Goal: Register for event/course

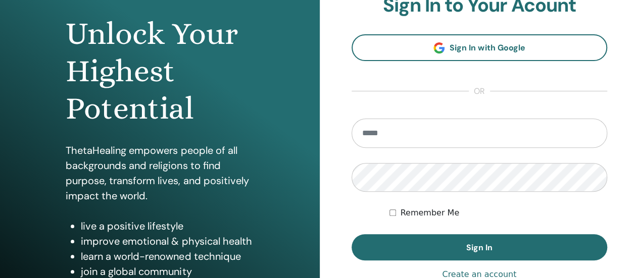
scroll to position [94, 0]
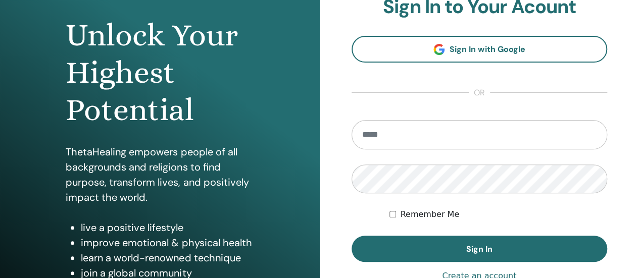
click at [435, 132] on input "email" at bounding box center [480, 134] width 256 height 29
type input "**********"
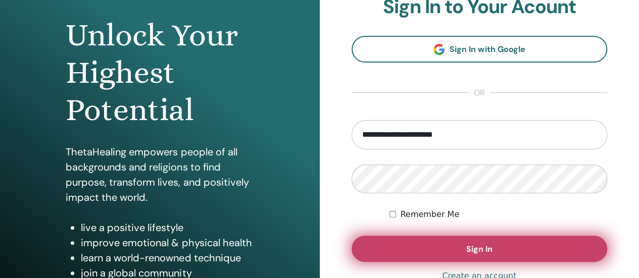
click at [401, 242] on button "Sign In" at bounding box center [480, 249] width 256 height 26
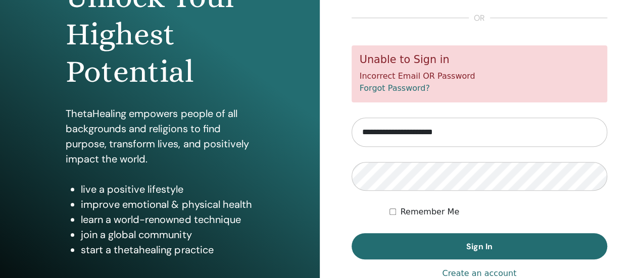
scroll to position [139, 0]
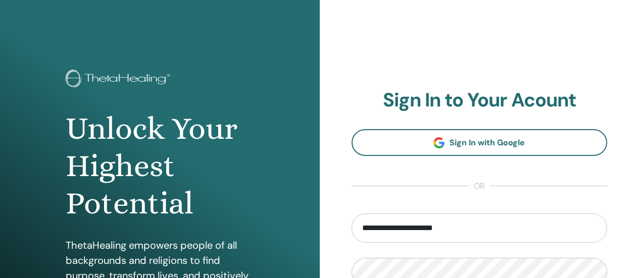
scroll to position [94, 0]
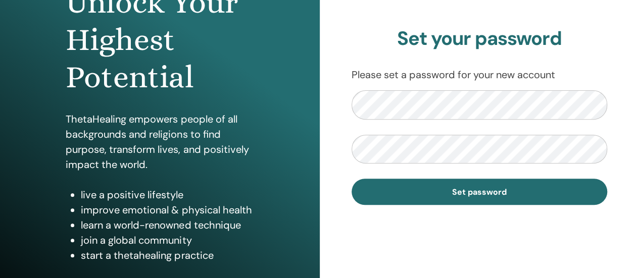
scroll to position [144, 0]
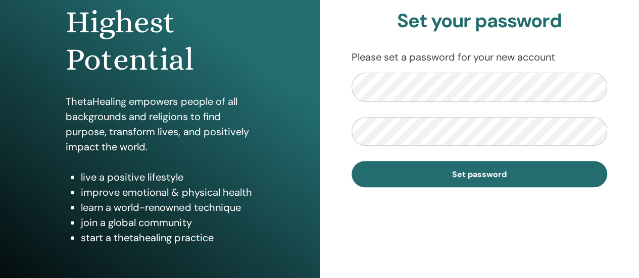
click at [388, 265] on div "Set your password Please set a password for your new account Set password" at bounding box center [480, 98] width 320 height 485
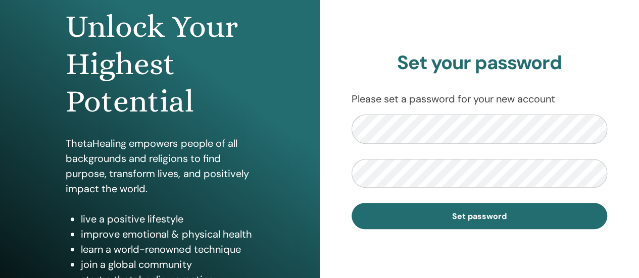
scroll to position [101, 0]
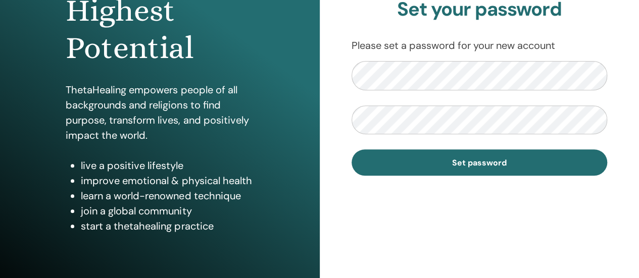
scroll to position [157, 0]
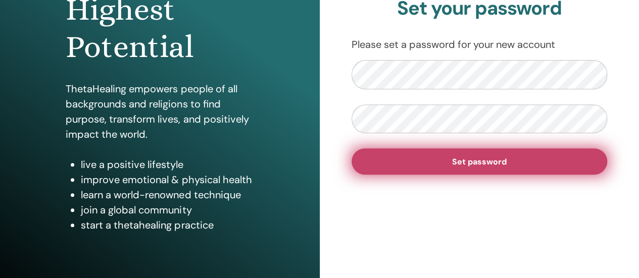
click at [451, 157] on button "Set password" at bounding box center [480, 162] width 256 height 26
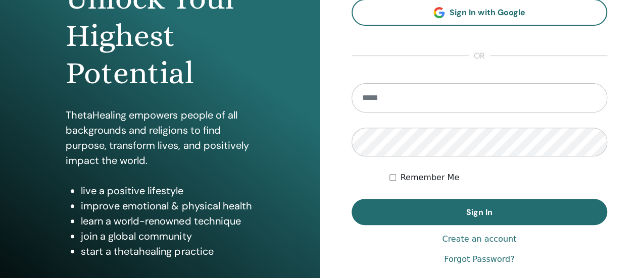
scroll to position [130, 0]
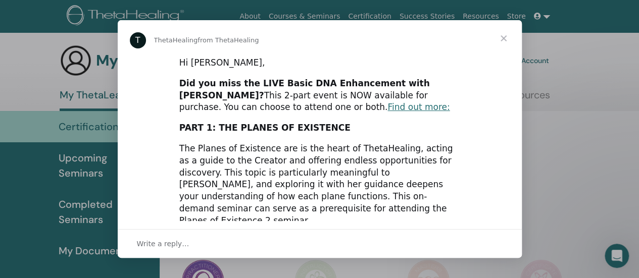
click at [502, 39] on span "Close" at bounding box center [504, 38] width 36 height 36
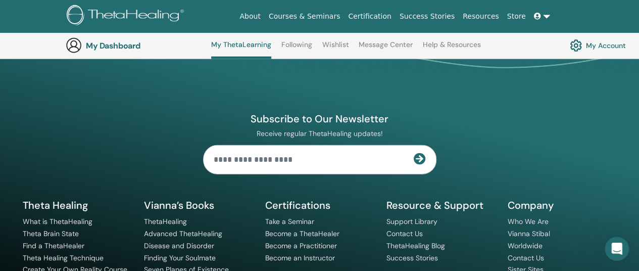
scroll to position [1159, 0]
click at [299, 160] on input "text" at bounding box center [309, 160] width 210 height 28
type input "**********"
click at [423, 159] on icon at bounding box center [420, 159] width 12 height 12
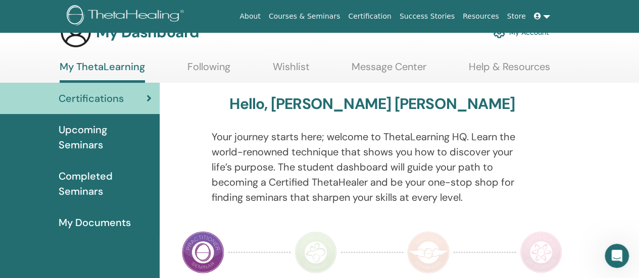
scroll to position [0, 0]
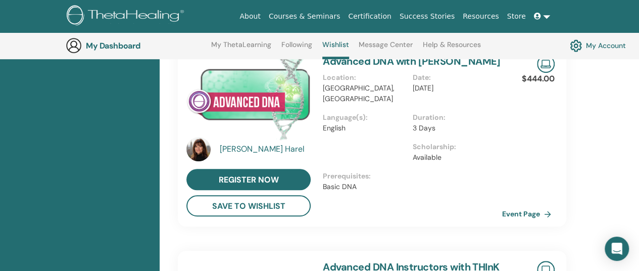
scroll to position [294, 0]
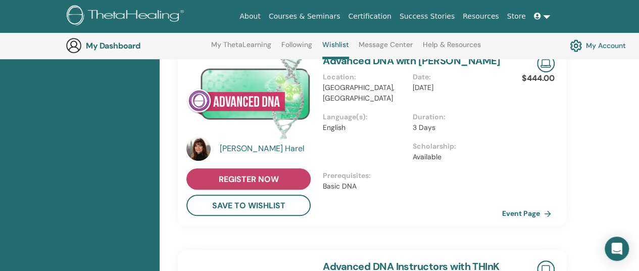
click at [237, 181] on span "register now" at bounding box center [249, 179] width 60 height 11
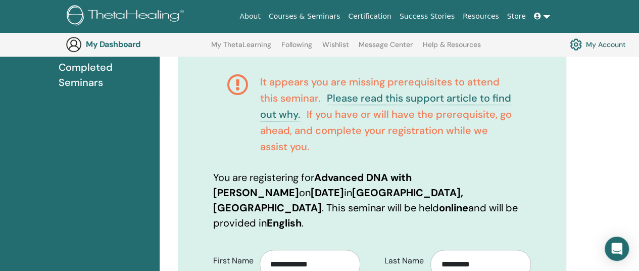
scroll to position [158, 0]
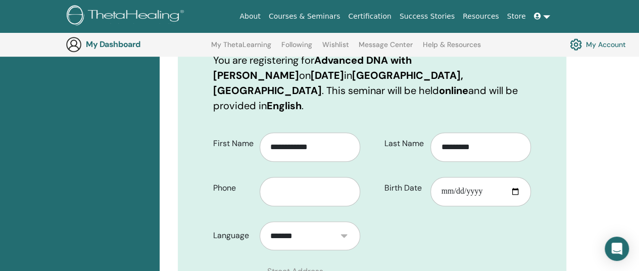
click at [542, 99] on div "**********" at bounding box center [372, 263] width 389 height 789
click at [533, 125] on div "*********" at bounding box center [485, 143] width 108 height 36
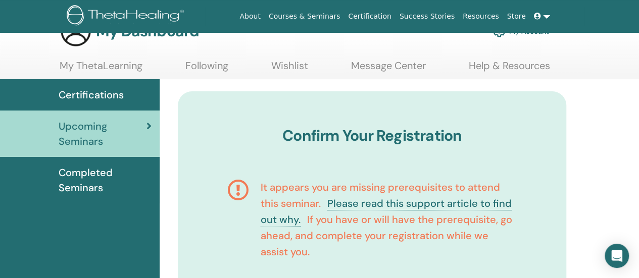
scroll to position [0, 0]
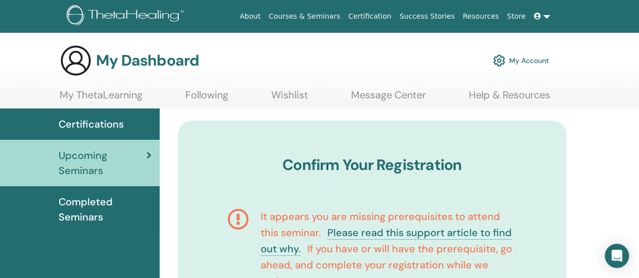
click at [88, 61] on img at bounding box center [76, 60] width 32 height 32
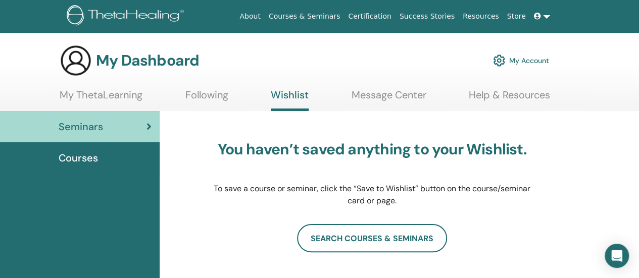
click at [95, 94] on link "My ThetaLearning" at bounding box center [101, 99] width 83 height 20
click at [90, 157] on span "Courses" at bounding box center [78, 158] width 39 height 15
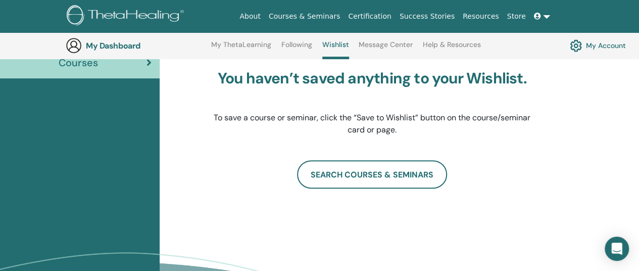
scroll to position [123, 0]
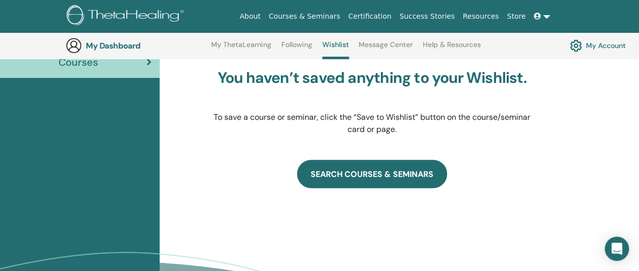
click at [436, 170] on link "SEARCH COURSES & SEMINARS" at bounding box center [372, 174] width 150 height 28
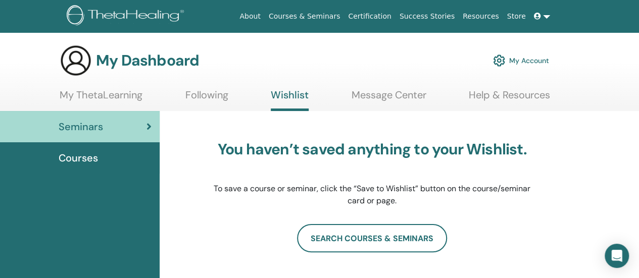
click at [121, 94] on link "My ThetaLearning" at bounding box center [101, 99] width 83 height 20
click at [98, 94] on link "My ThetaLearning" at bounding box center [101, 99] width 83 height 20
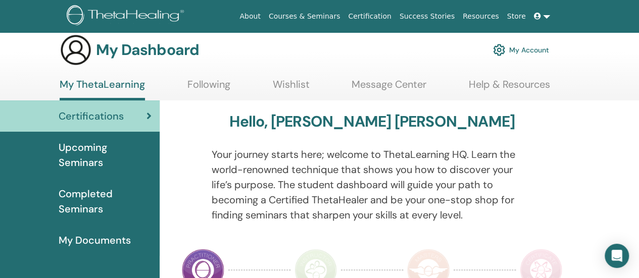
scroll to position [4, 0]
